Goal: Task Accomplishment & Management: Complete application form

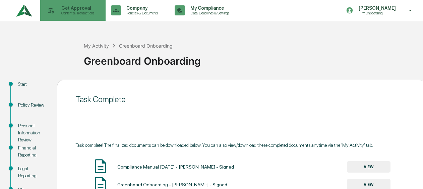
click at [64, 4] on div "Get Approval Content & Transactions" at bounding box center [72, 10] width 59 height 21
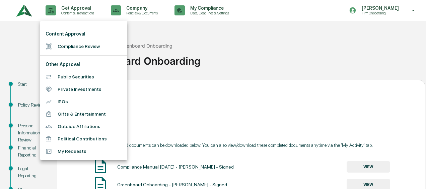
click at [70, 45] on li "Compliance Review" at bounding box center [83, 46] width 87 height 12
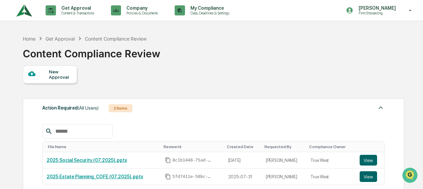
click at [66, 74] on div "New Approval" at bounding box center [60, 74] width 22 height 11
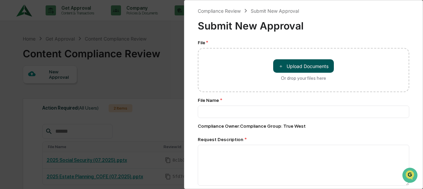
click at [303, 65] on button "＋ Upload Documents" at bounding box center [303, 65] width 61 height 13
type input "**********"
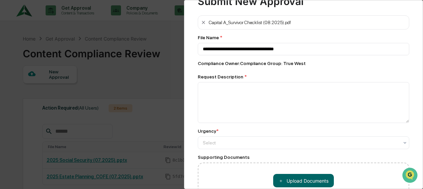
scroll to position [67, 0]
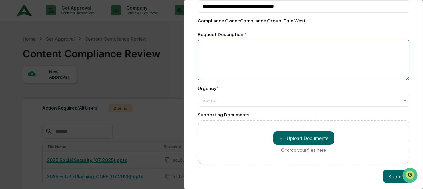
click at [241, 68] on textarea at bounding box center [303, 60] width 211 height 41
type textarea "**********"
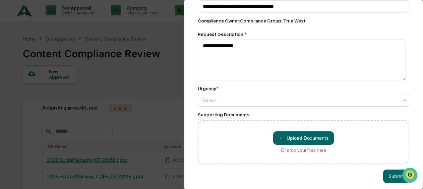
click at [216, 103] on div at bounding box center [301, 100] width 196 height 7
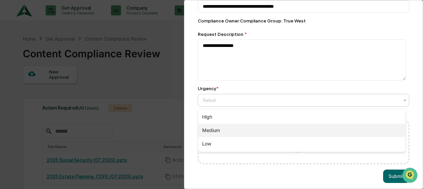
click at [228, 129] on div "Medium" at bounding box center [301, 130] width 207 height 13
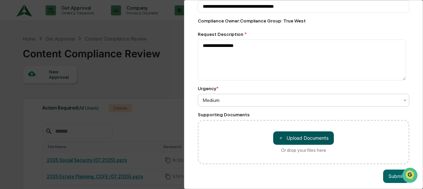
click at [324, 135] on button "＋ Upload Documents" at bounding box center [303, 137] width 61 height 13
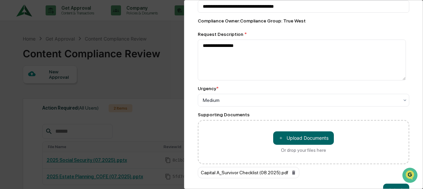
scroll to position [89, 0]
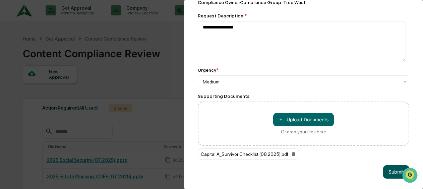
click at [387, 165] on button "Submit" at bounding box center [396, 171] width 26 height 13
click at [388, 169] on button "Submit" at bounding box center [396, 171] width 26 height 13
click at [392, 169] on button "Submit" at bounding box center [396, 171] width 26 height 13
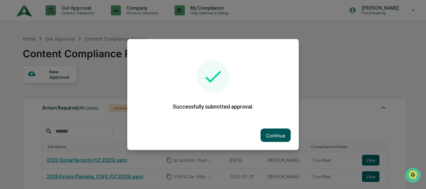
click at [276, 133] on button "Continue" at bounding box center [276, 135] width 30 height 13
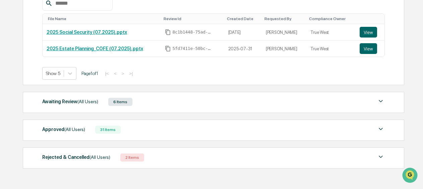
scroll to position [148, 0]
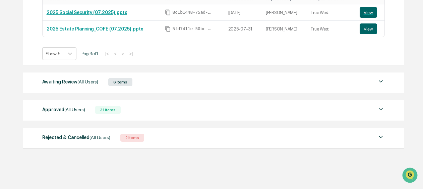
click at [189, 106] on div "Approved (All Users) 31 Items" at bounding box center [213, 109] width 342 height 9
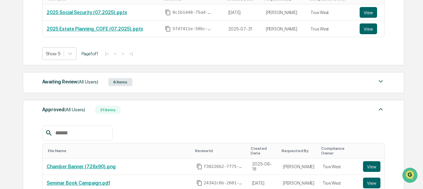
click at [189, 106] on div "Approved (All Users) 31 Items" at bounding box center [213, 109] width 342 height 9
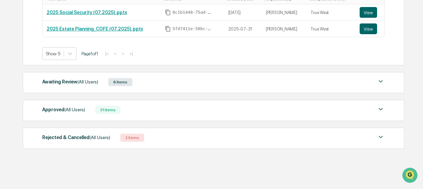
click at [154, 135] on div "Rejected & Cancelled (All Users) 2 Items" at bounding box center [213, 137] width 342 height 9
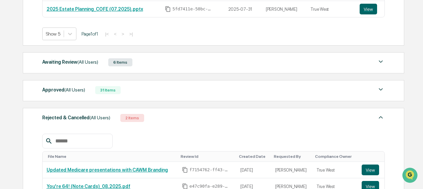
scroll to position [215, 0]
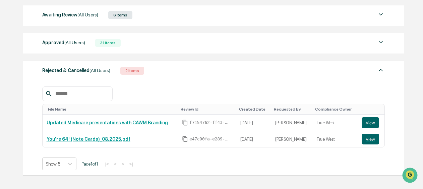
click at [199, 71] on div "Rejected & Cancelled (All Users) 2 Items" at bounding box center [213, 70] width 342 height 9
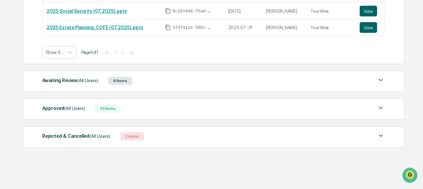
scroll to position [148, 0]
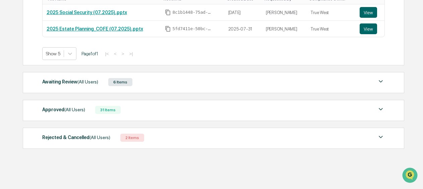
click at [185, 105] on div "Approved (All Users) 31 Items" at bounding box center [213, 109] width 342 height 9
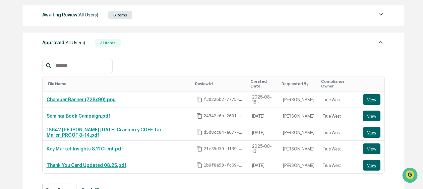
click at [168, 49] on div "File Name Review Id Created Date Requested By Compliance Owner Chamber Banner (…" at bounding box center [213, 123] width 342 height 148
click at [164, 41] on div "Approved (All Users) 31 Items" at bounding box center [213, 42] width 342 height 9
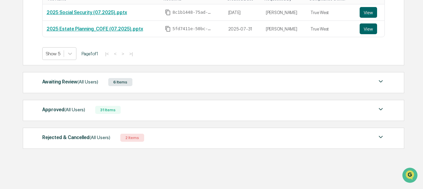
click at [155, 82] on div "Awaiting Review (All Users) 6 Items" at bounding box center [213, 81] width 342 height 9
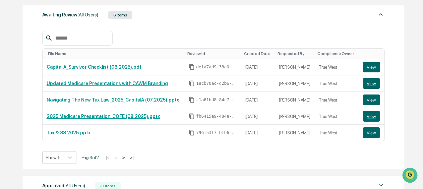
click at [167, 17] on div "Awaiting Review (All Users) 6 Items" at bounding box center [213, 14] width 342 height 9
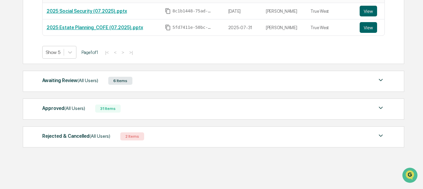
scroll to position [148, 0]
